Goal: Check status: Check status

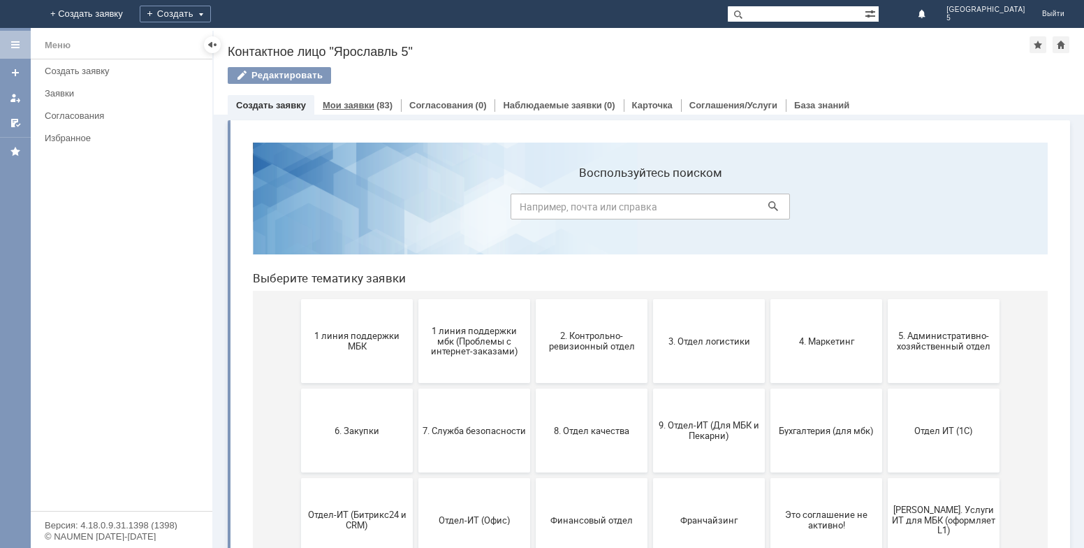
click at [352, 108] on link "Мои заявки" at bounding box center [349, 105] width 52 height 10
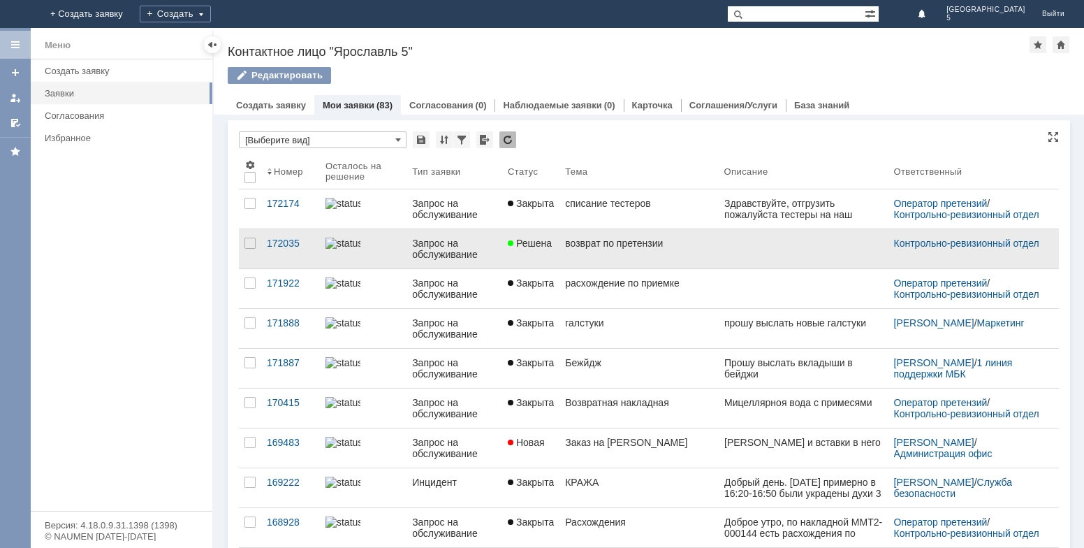
click at [548, 267] on link "Решена" at bounding box center [530, 248] width 57 height 39
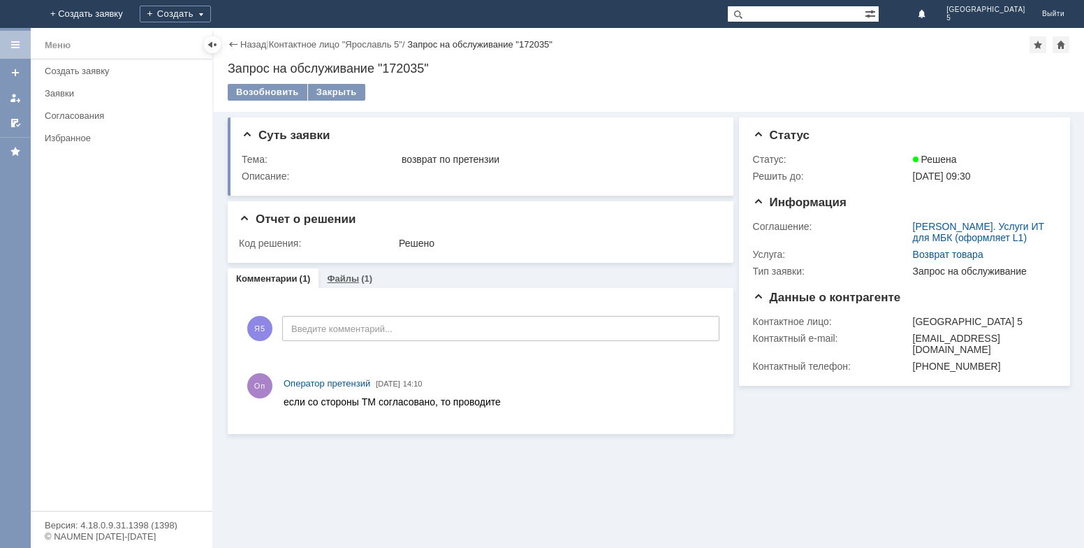
click at [350, 273] on link "Файлы" at bounding box center [343, 278] width 32 height 10
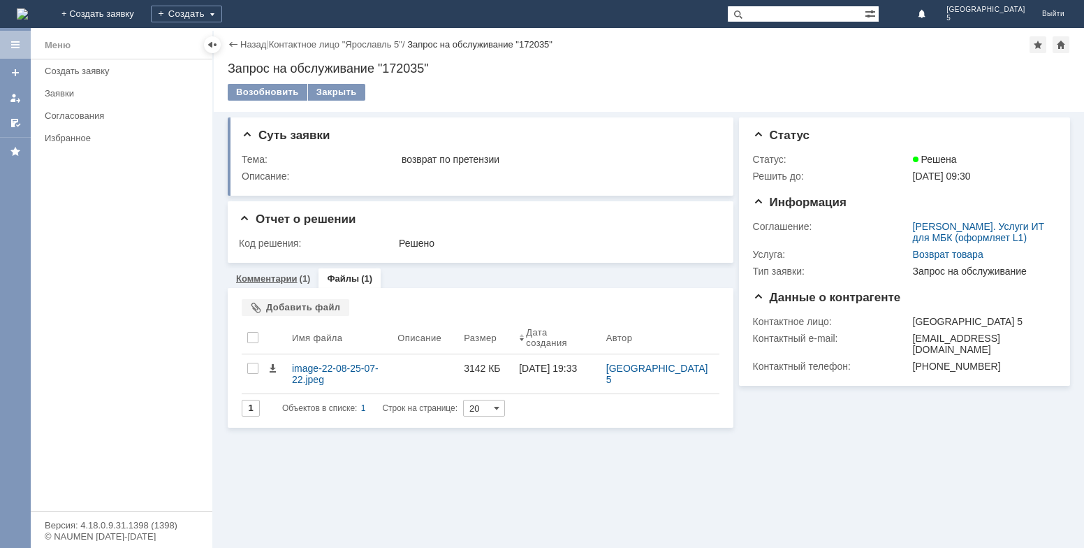
click at [294, 273] on link "Комментарии" at bounding box center [266, 278] width 61 height 10
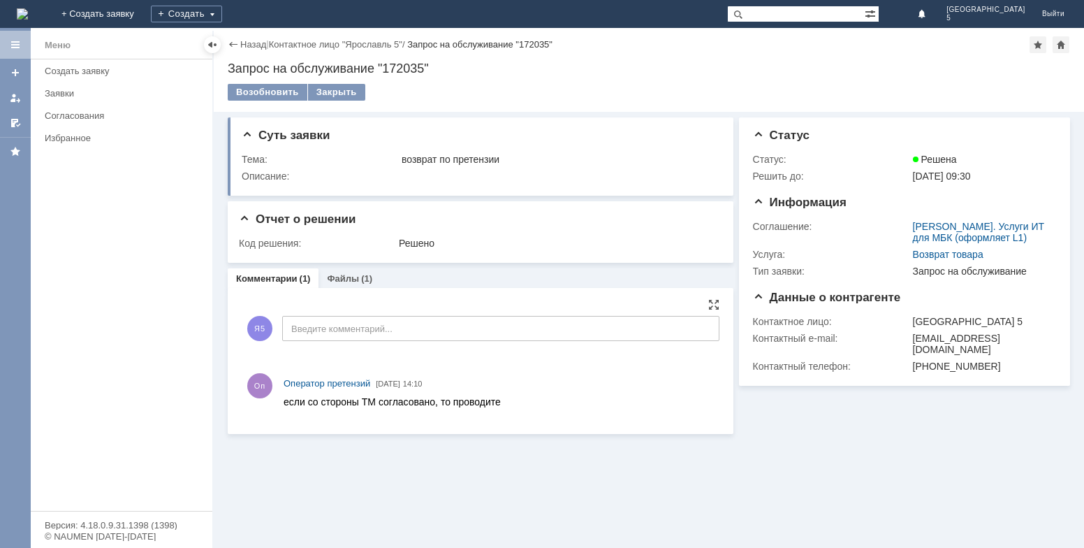
click at [419, 412] on div "Оп Оператор претензий [DATE] 14:10" at bounding box center [481, 392] width 478 height 49
click at [419, 411] on div at bounding box center [499, 402] width 430 height 18
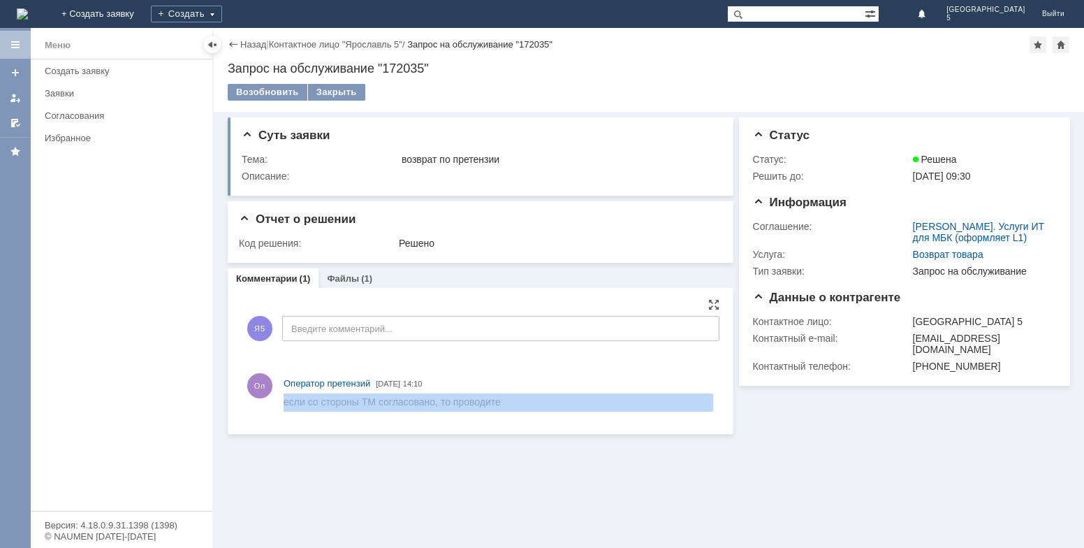
click at [419, 411] on div at bounding box center [499, 402] width 430 height 18
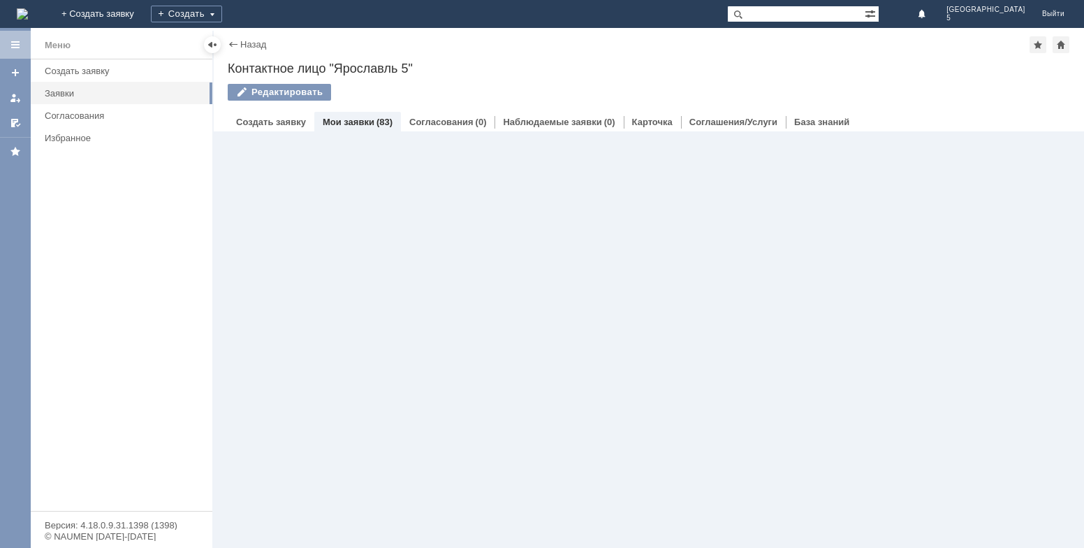
click at [356, 122] on link "Мои заявки" at bounding box center [349, 122] width 52 height 10
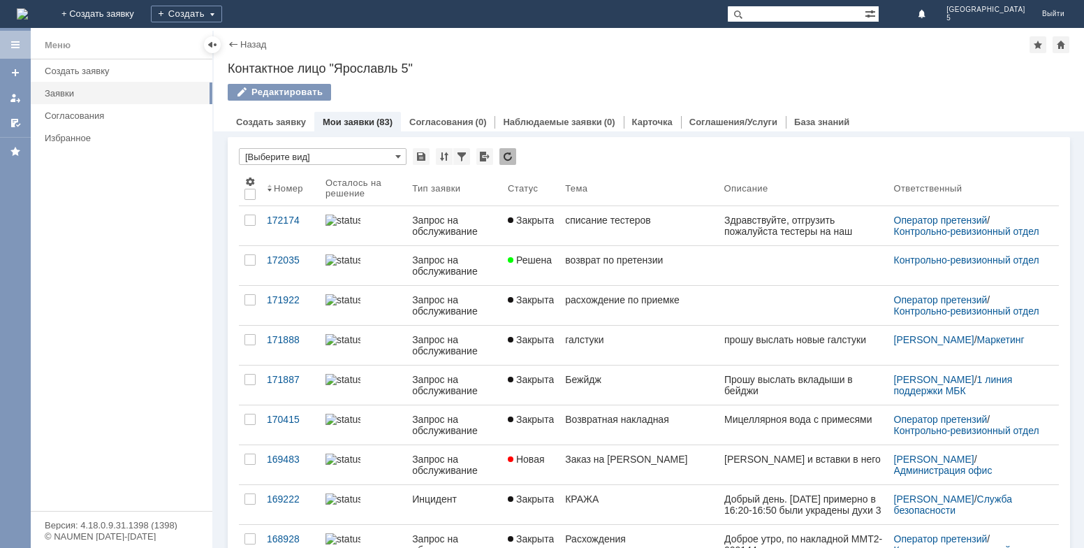
click at [168, 509] on div "Меню Создать заявку Заявки Согласования Избранное" at bounding box center [122, 284] width 182 height 451
